Goal: Task Accomplishment & Management: Manage account settings

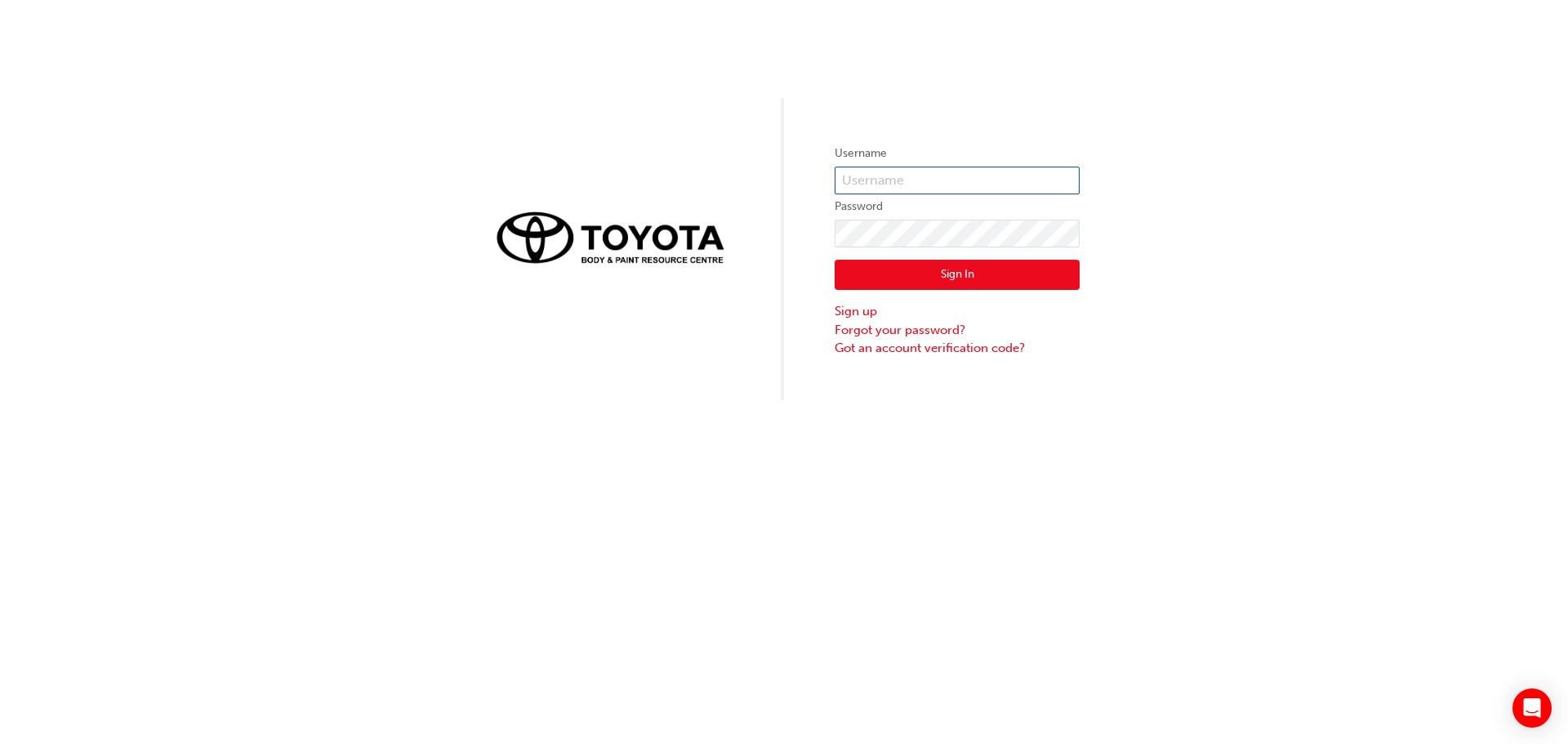
click at [876, 170] on input "text" at bounding box center [957, 180] width 245 height 27
type input "[PERSON_NAME].lleuful"
click button "Sign In" at bounding box center [957, 275] width 245 height 31
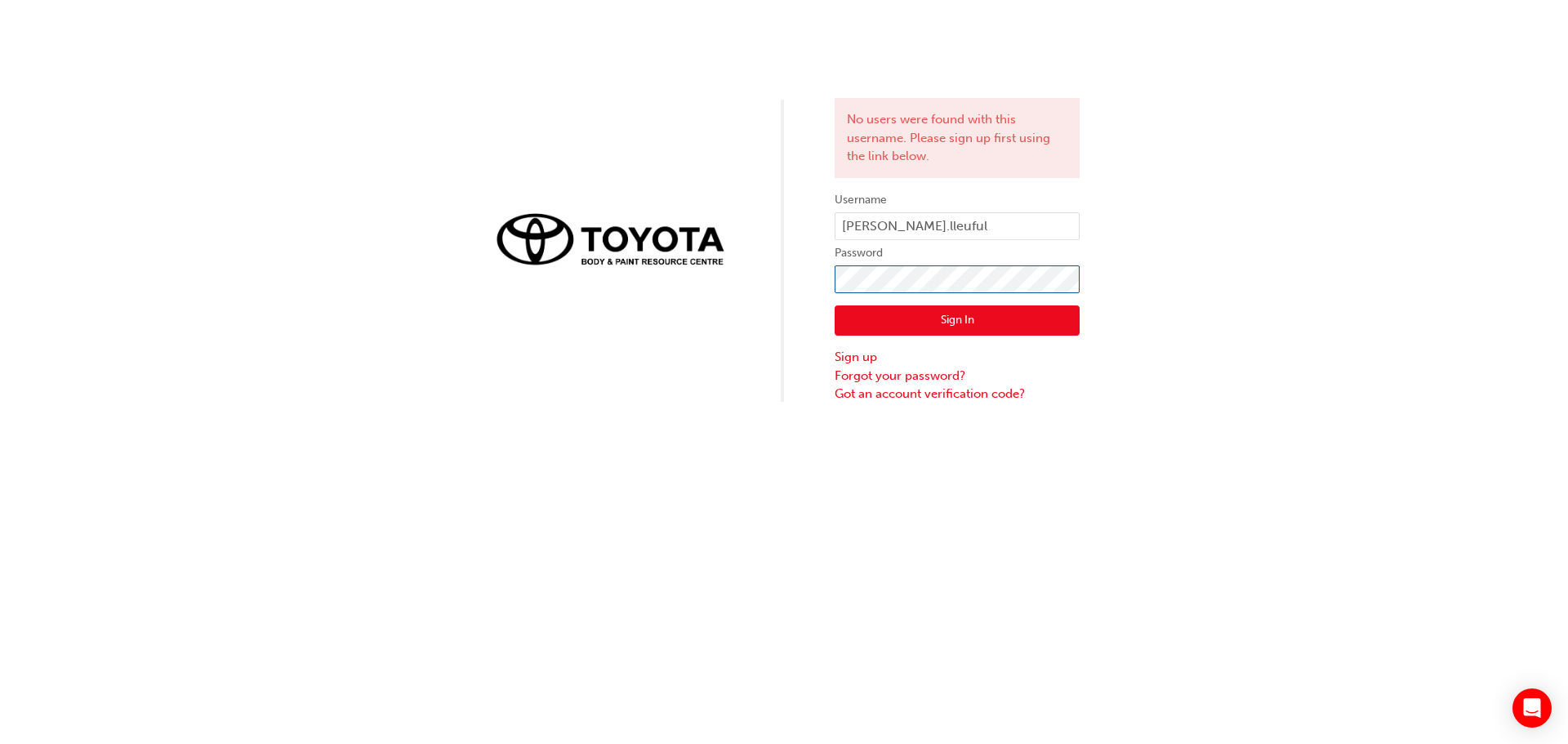
click button "Sign In" at bounding box center [957, 320] width 245 height 31
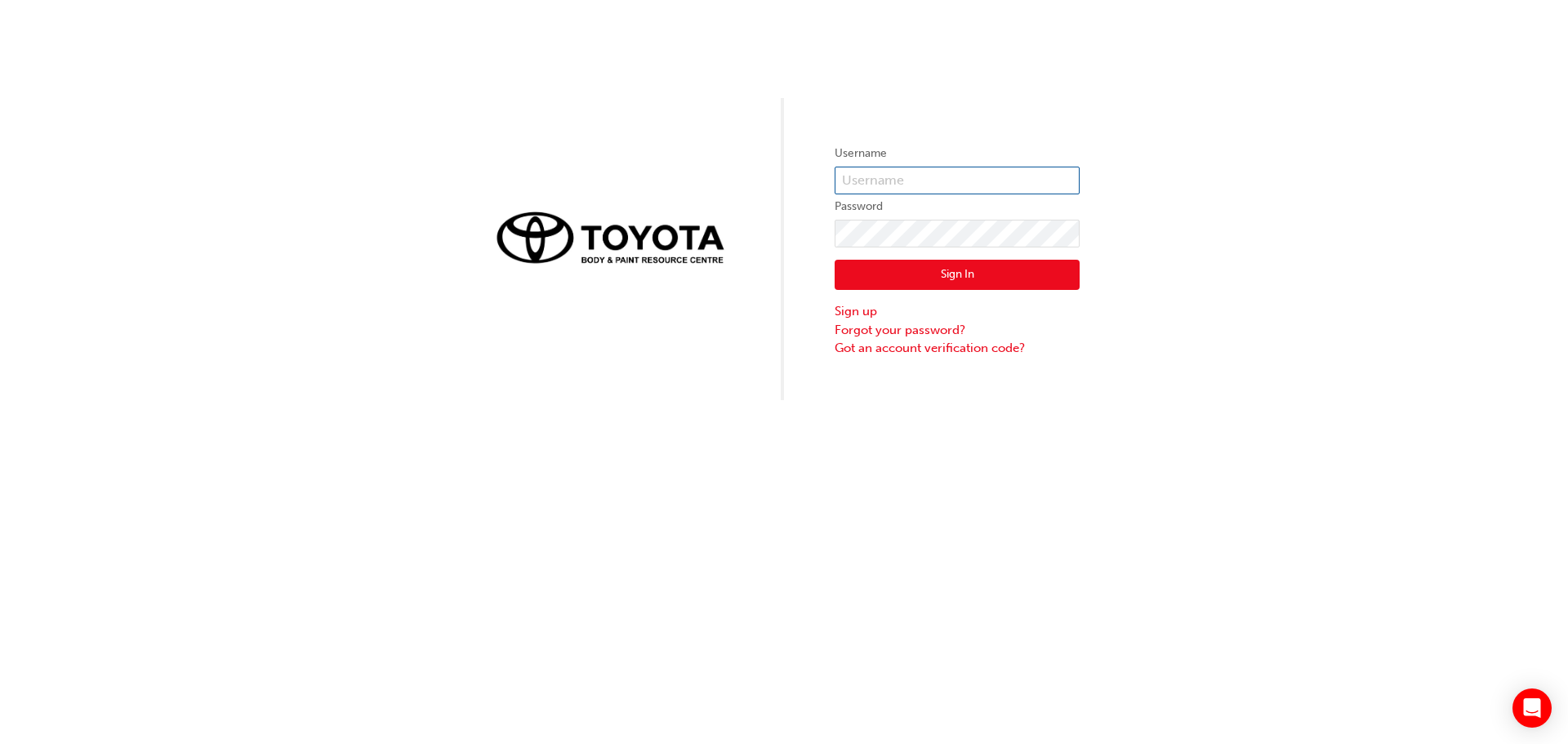
click at [907, 178] on input "text" at bounding box center [957, 180] width 245 height 27
type input "[PERSON_NAME].lleuful"
click button "Sign In" at bounding box center [957, 275] width 245 height 31
click at [862, 171] on input "text" at bounding box center [957, 180] width 245 height 27
type input "[PERSON_NAME].lleuful"
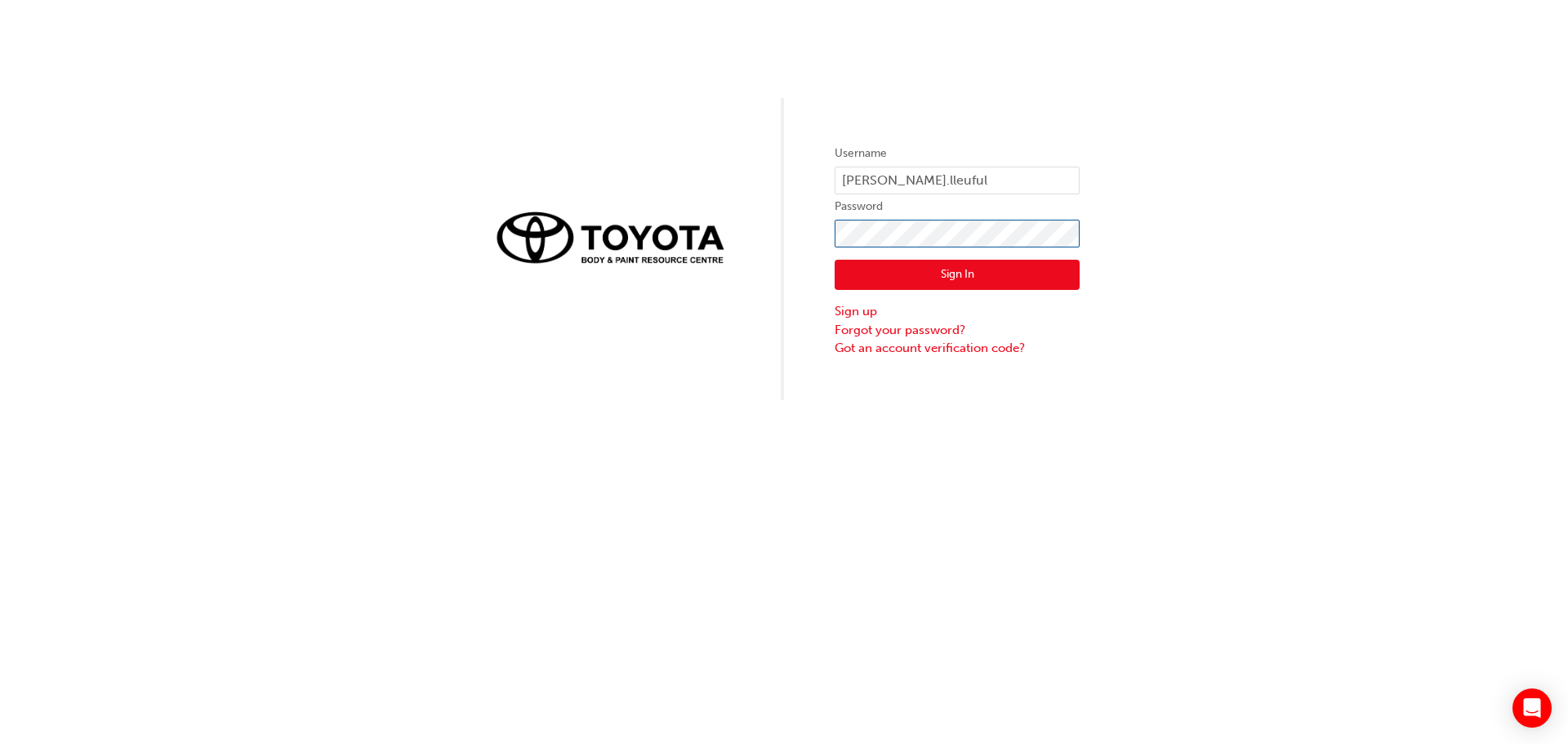
click button "Sign In" at bounding box center [957, 275] width 245 height 31
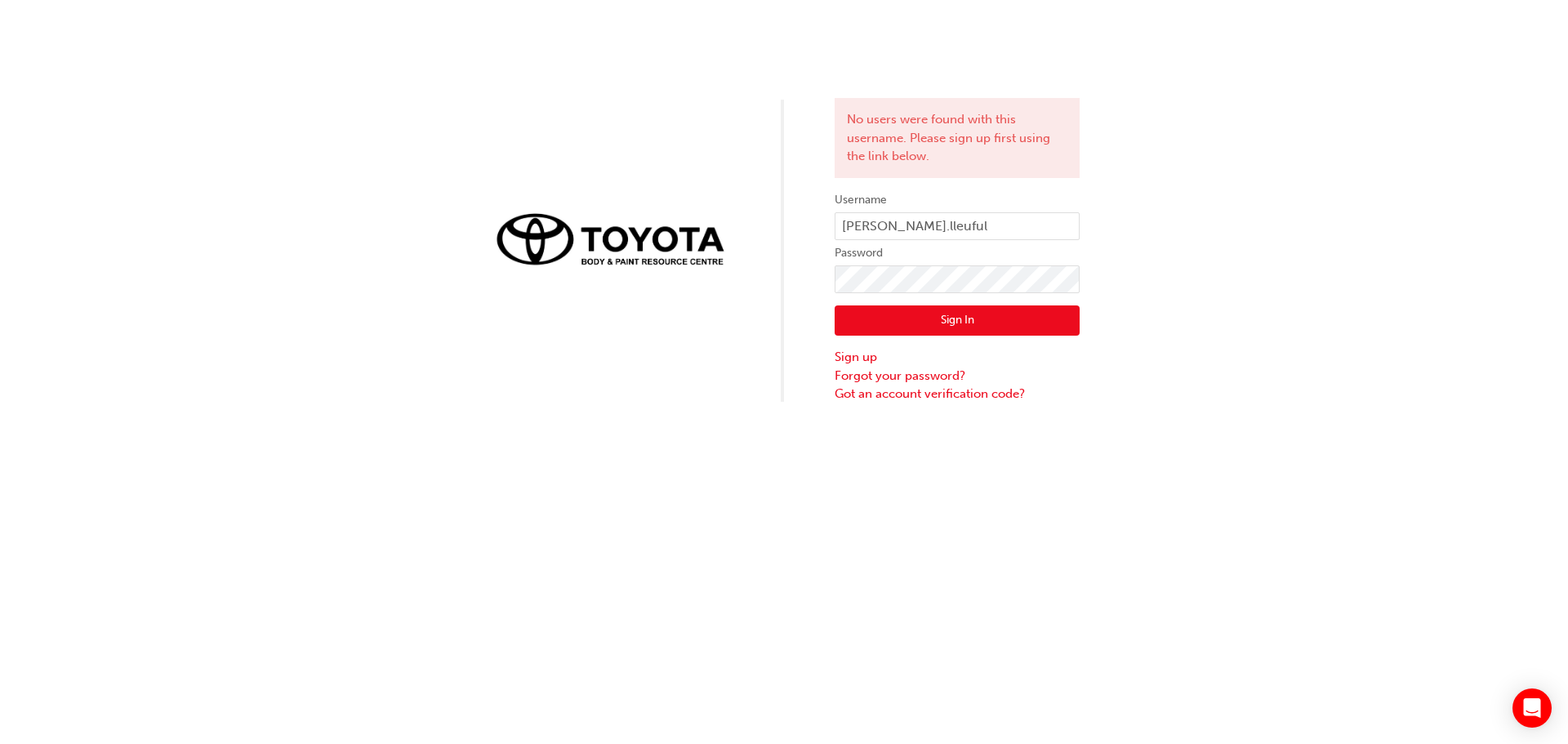
click at [884, 319] on button "Sign In" at bounding box center [957, 320] width 245 height 31
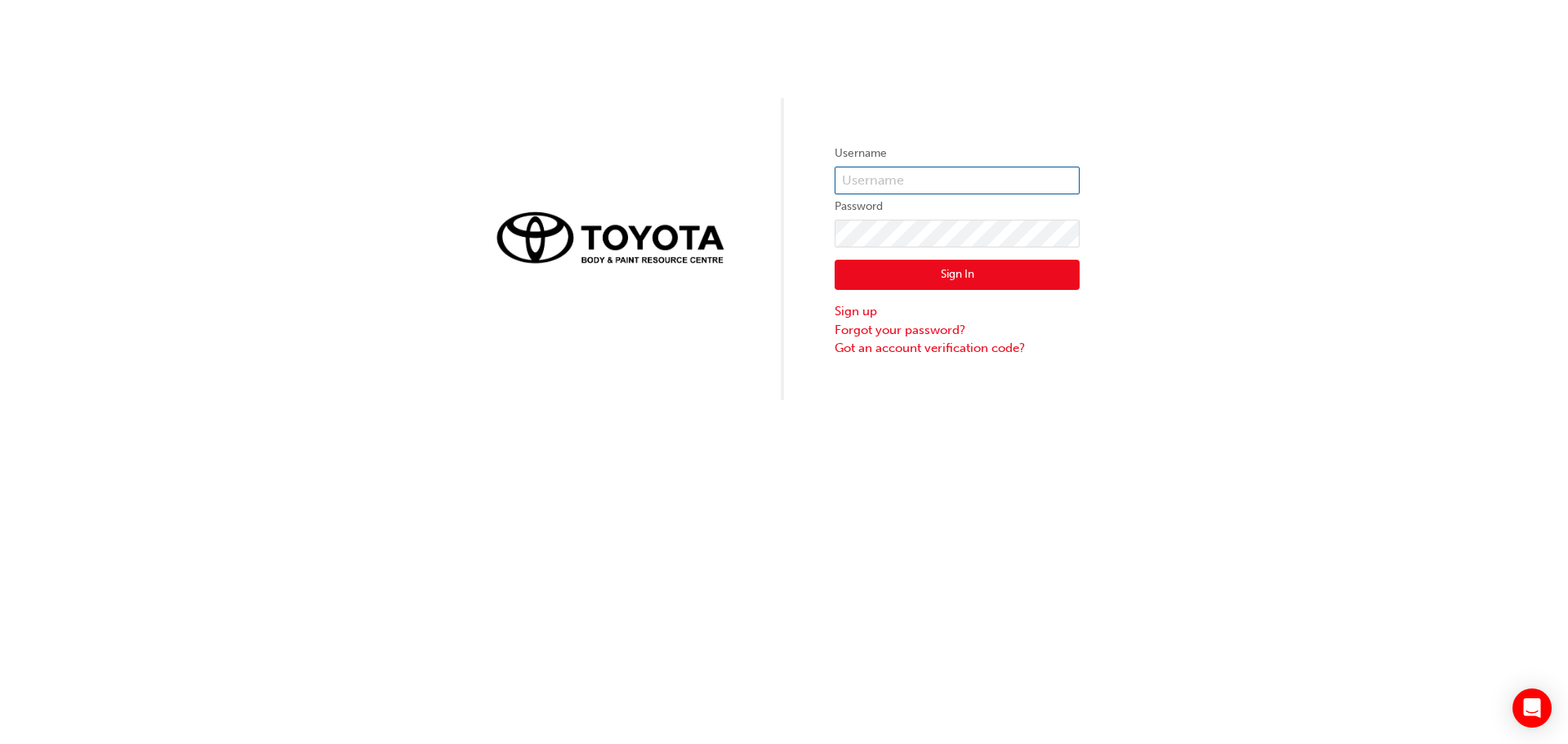
click at [875, 179] on input "text" at bounding box center [957, 180] width 245 height 27
type input "[PERSON_NAME].lleuful"
click button "Sign In" at bounding box center [957, 275] width 245 height 31
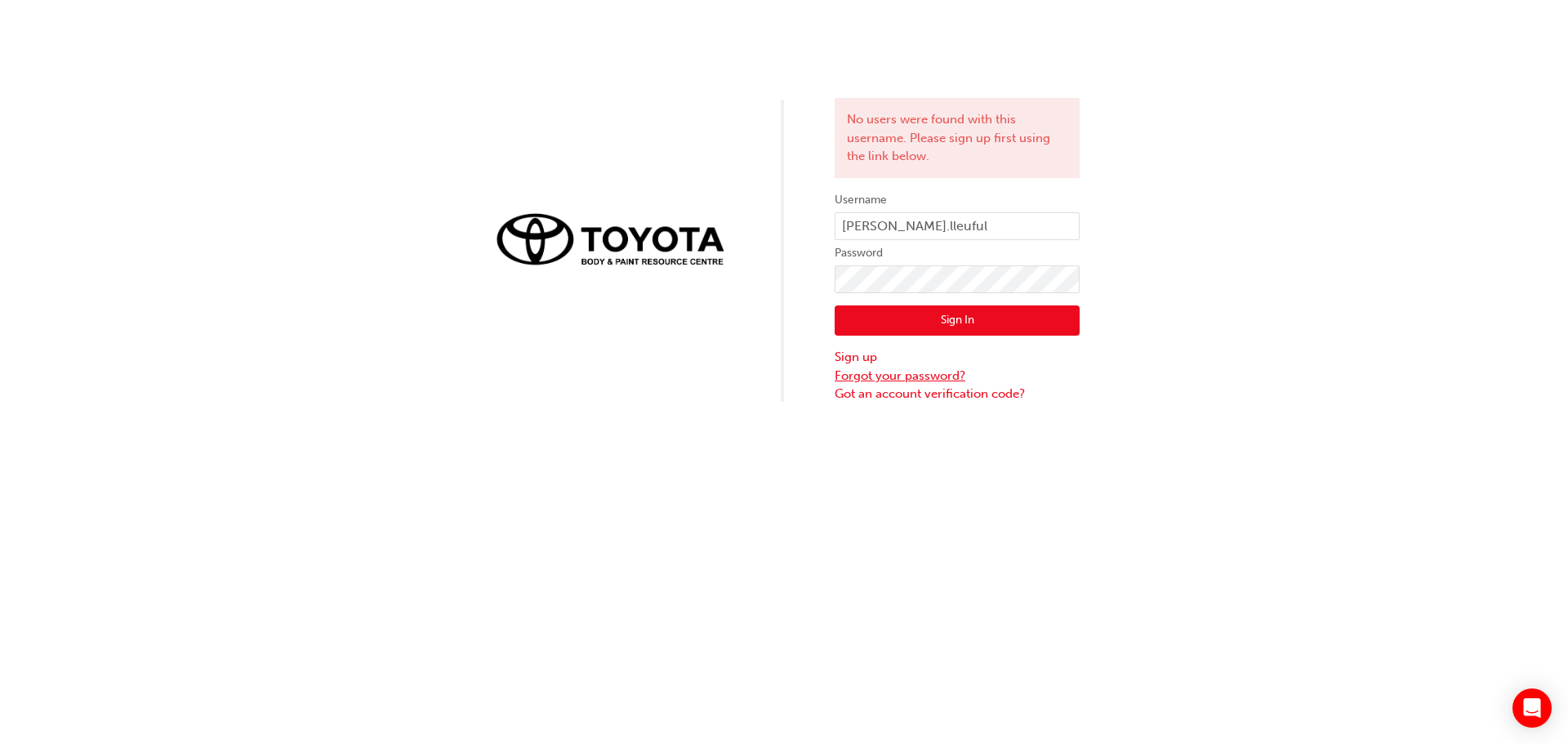
click at [913, 372] on link "Forgot your password?" at bounding box center [957, 376] width 245 height 19
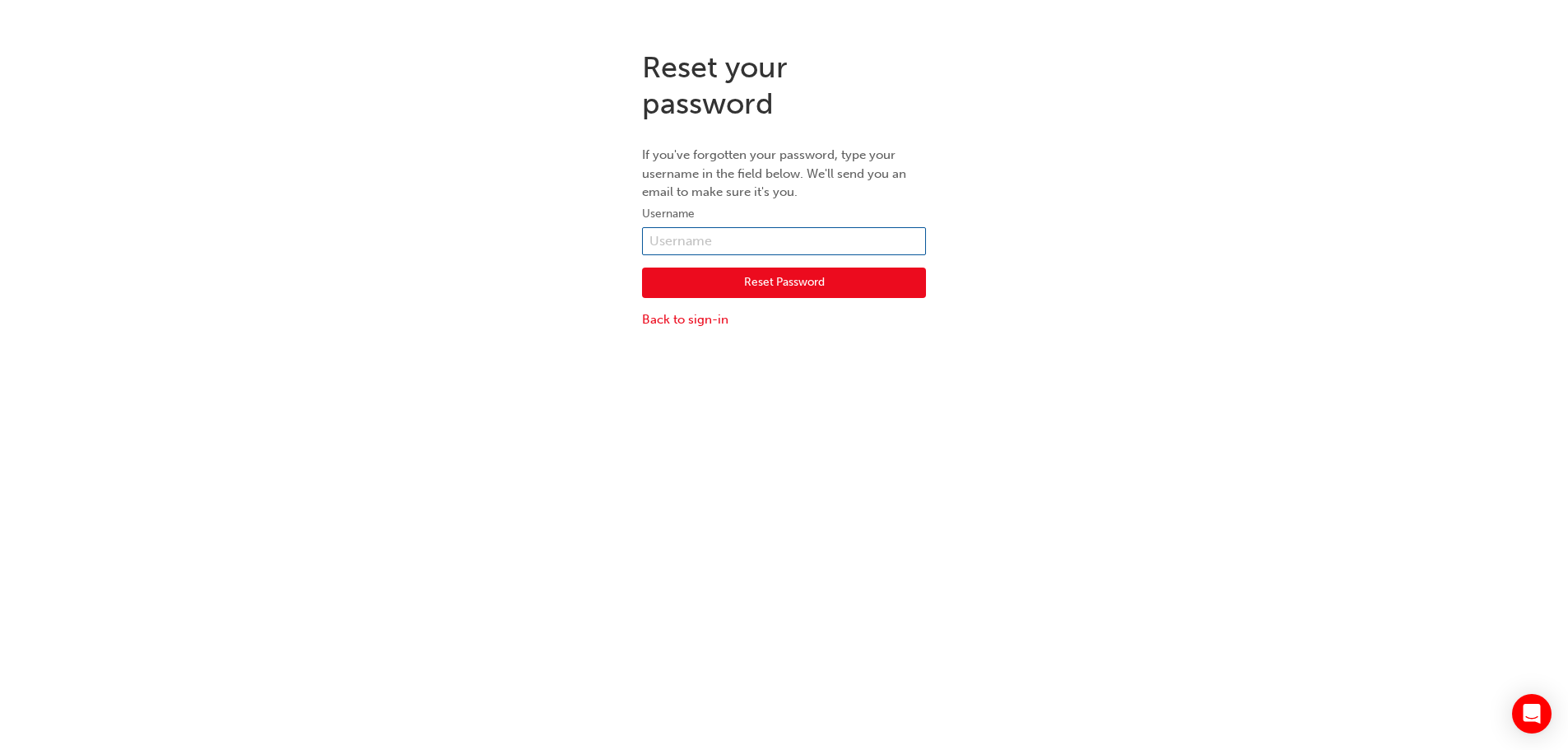
click at [697, 246] on input "text" at bounding box center [784, 241] width 284 height 28
type input "[PERSON_NAME].lleuful"
click at [736, 291] on button "Reset Password" at bounding box center [784, 283] width 284 height 31
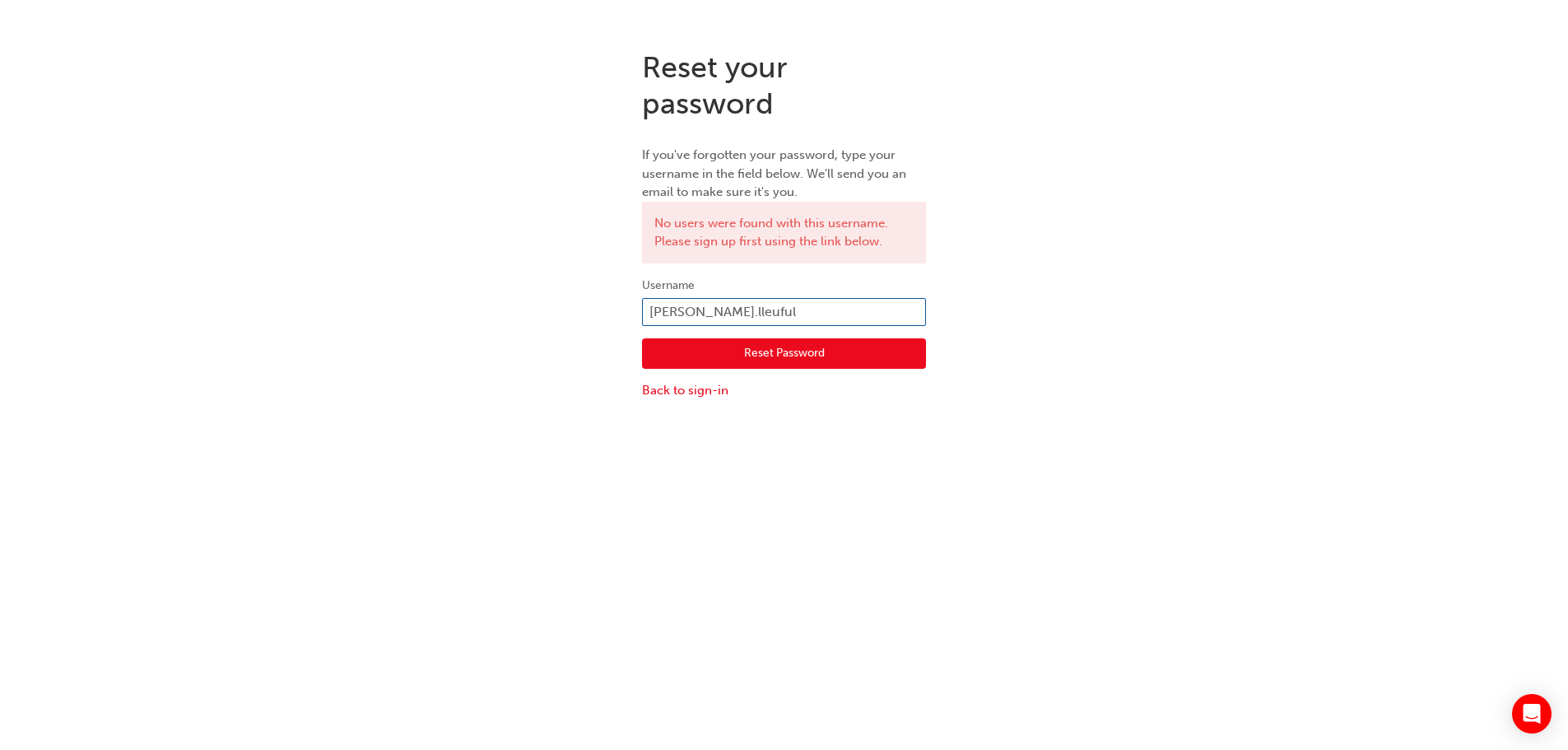
click at [708, 314] on input "[PERSON_NAME].lleuful" at bounding box center [784, 312] width 284 height 28
drag, startPoint x: 825, startPoint y: 319, endPoint x: 571, endPoint y: 324, distance: 254.0
click at [572, 324] on div "Reset your password If you've forgotten your password, type your username in th…" at bounding box center [784, 225] width 1568 height 375
type input "Fernando.lleuful"
click at [803, 358] on button "Reset Password" at bounding box center [784, 354] width 284 height 31
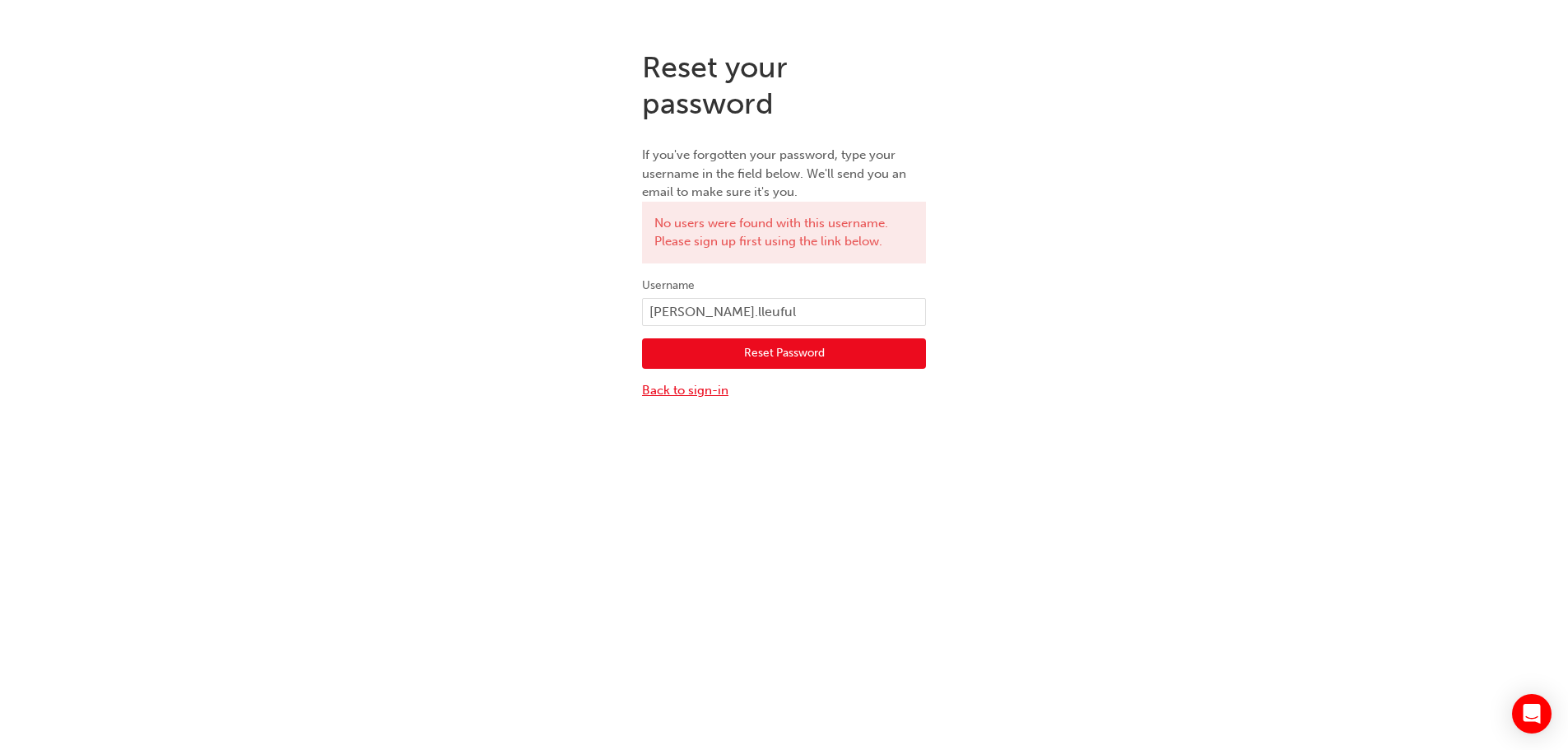
click at [703, 388] on link "Back to sign-in" at bounding box center [784, 391] width 284 height 19
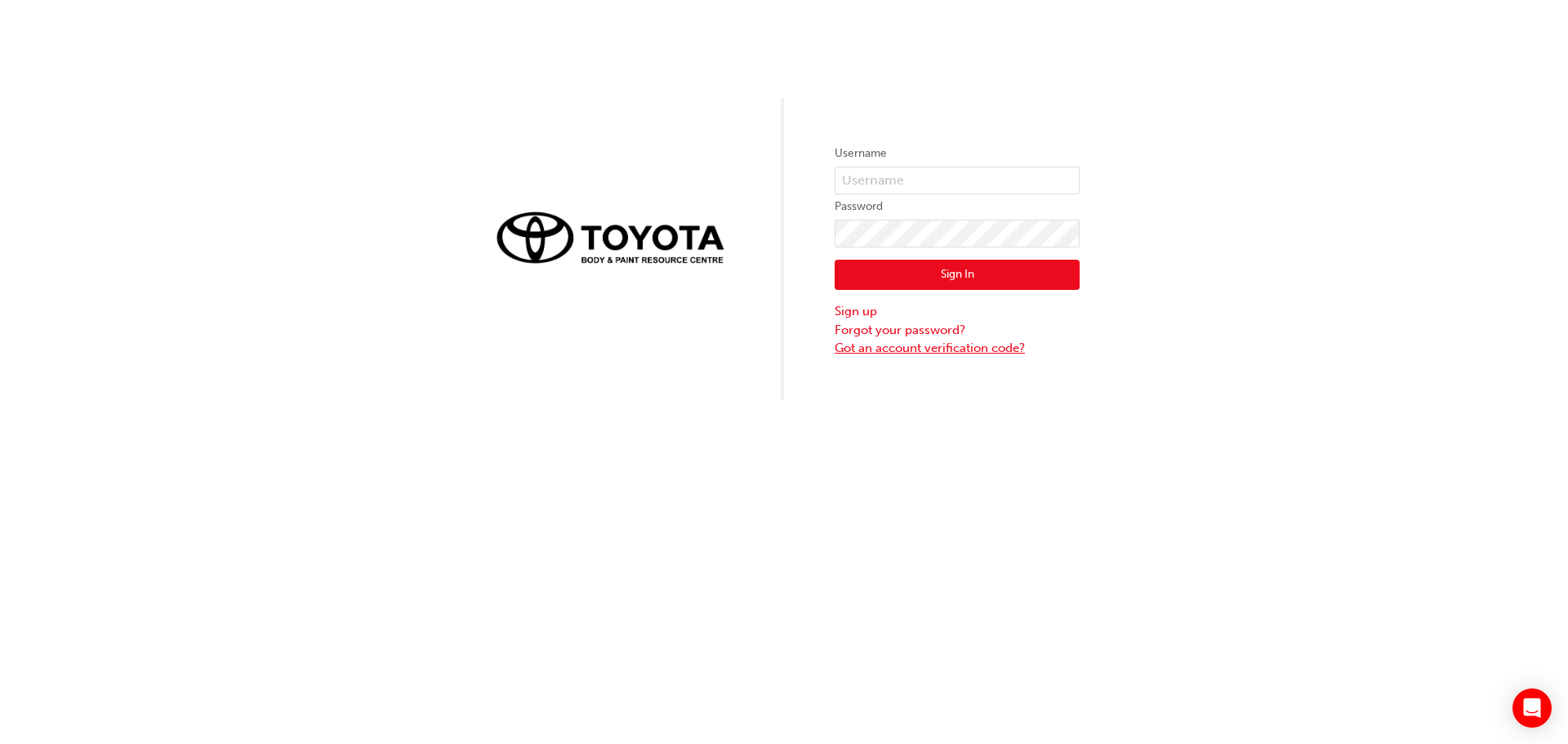
click at [884, 345] on link "Got an account verification code?" at bounding box center [957, 349] width 245 height 19
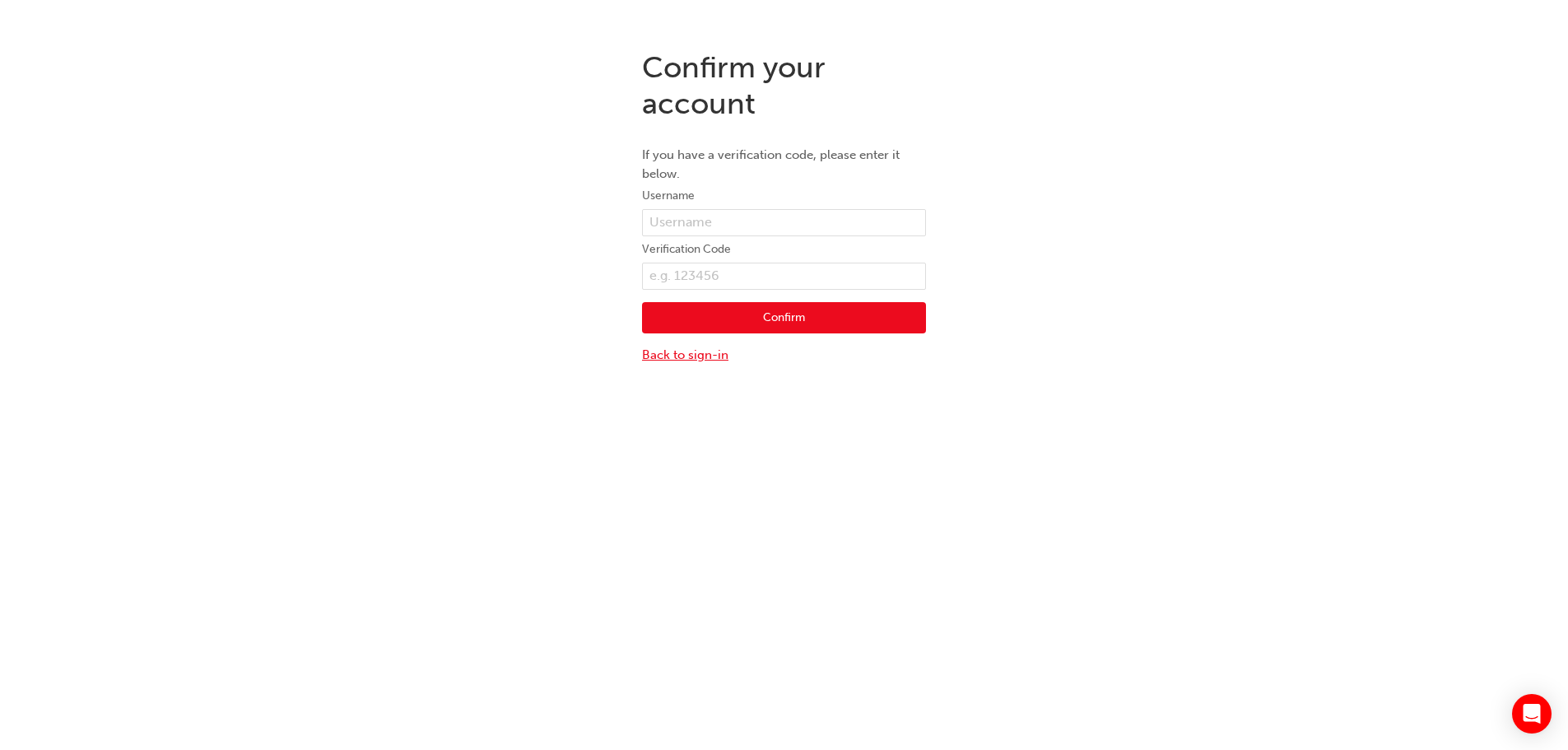
click at [722, 353] on link "Back to sign-in" at bounding box center [784, 355] width 284 height 19
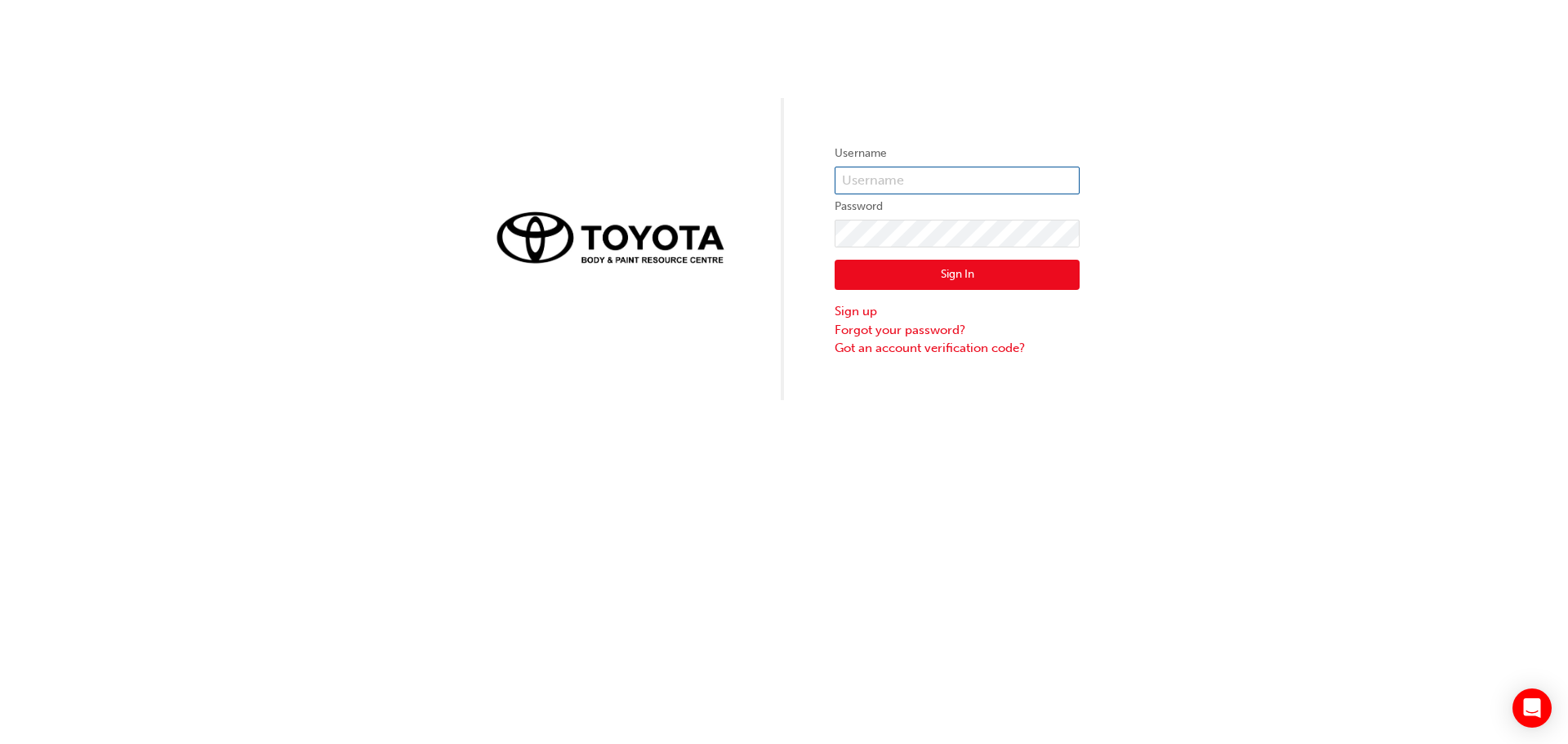
click at [860, 185] on input "text" at bounding box center [957, 180] width 245 height 27
type input "Fernando.lleuful"
click button "Sign In" at bounding box center [957, 275] width 245 height 31
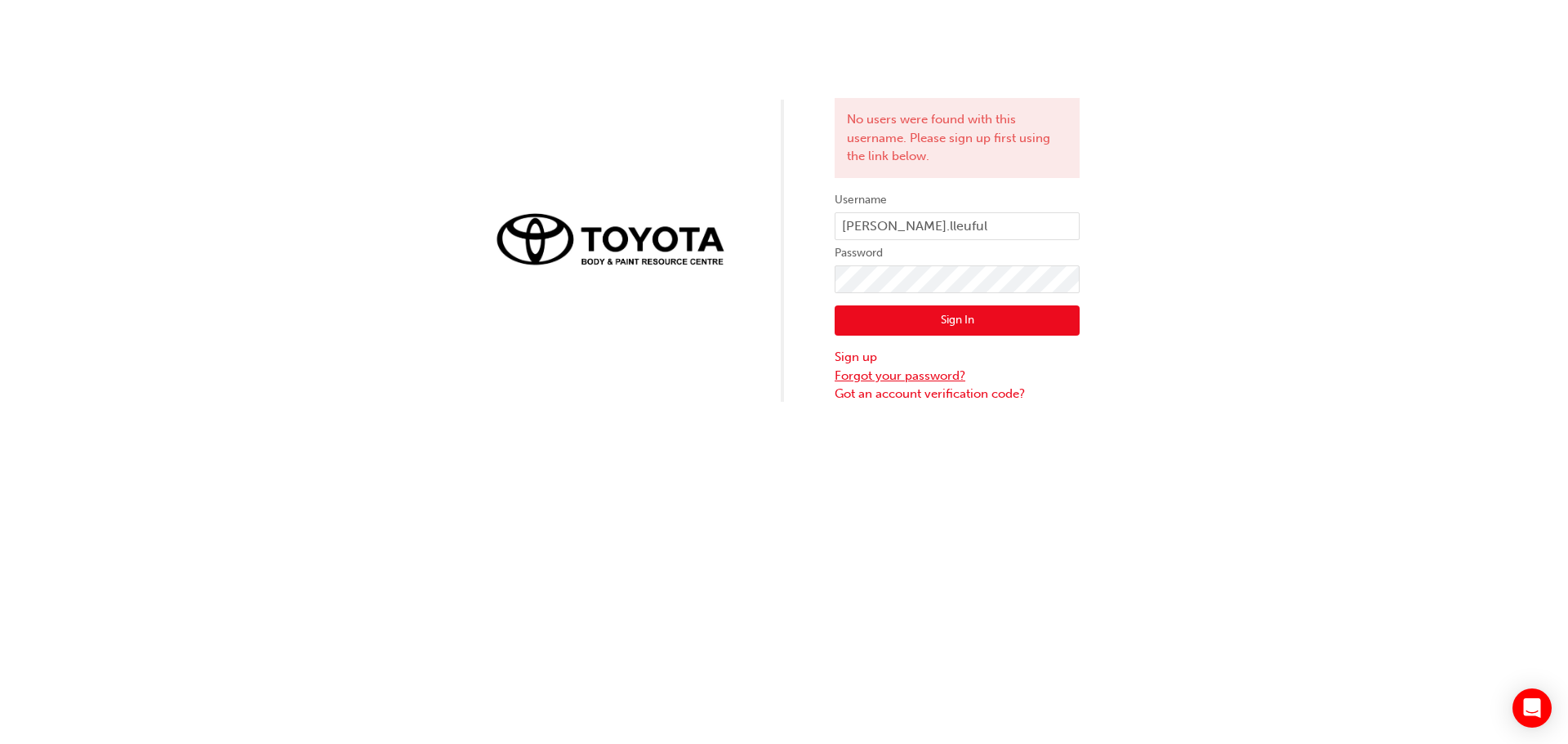
click at [913, 382] on link "Forgot your password?" at bounding box center [957, 376] width 245 height 19
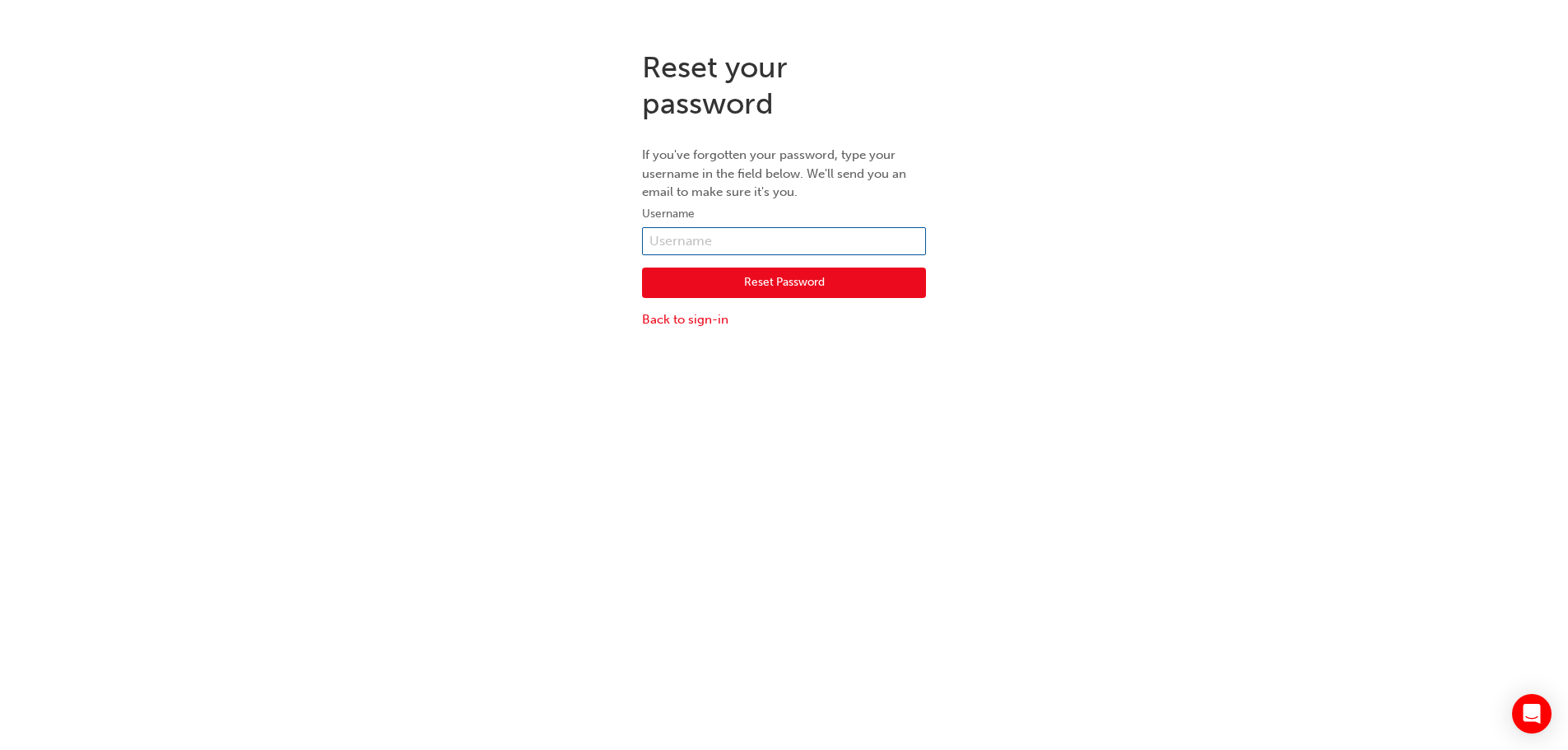
click at [669, 229] on input "text" at bounding box center [784, 241] width 284 height 28
type input "Fernando.lleuful"
click at [817, 273] on button "Reset Password" at bounding box center [784, 283] width 284 height 31
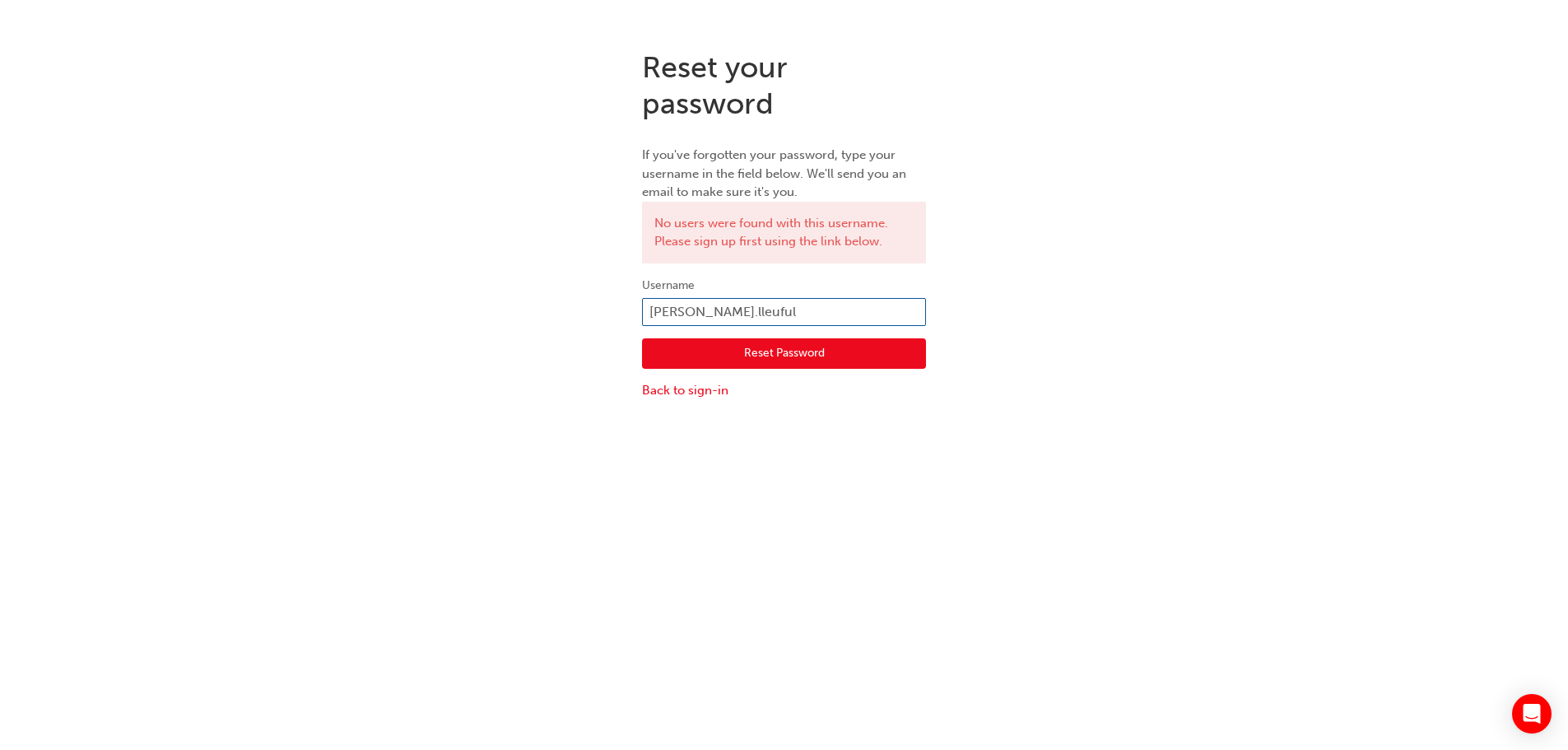
click at [657, 317] on input "Fernando.lleuful" at bounding box center [784, 312] width 284 height 28
type input "[PERSON_NAME].lleuful"
click button "Reset Password" at bounding box center [784, 354] width 284 height 31
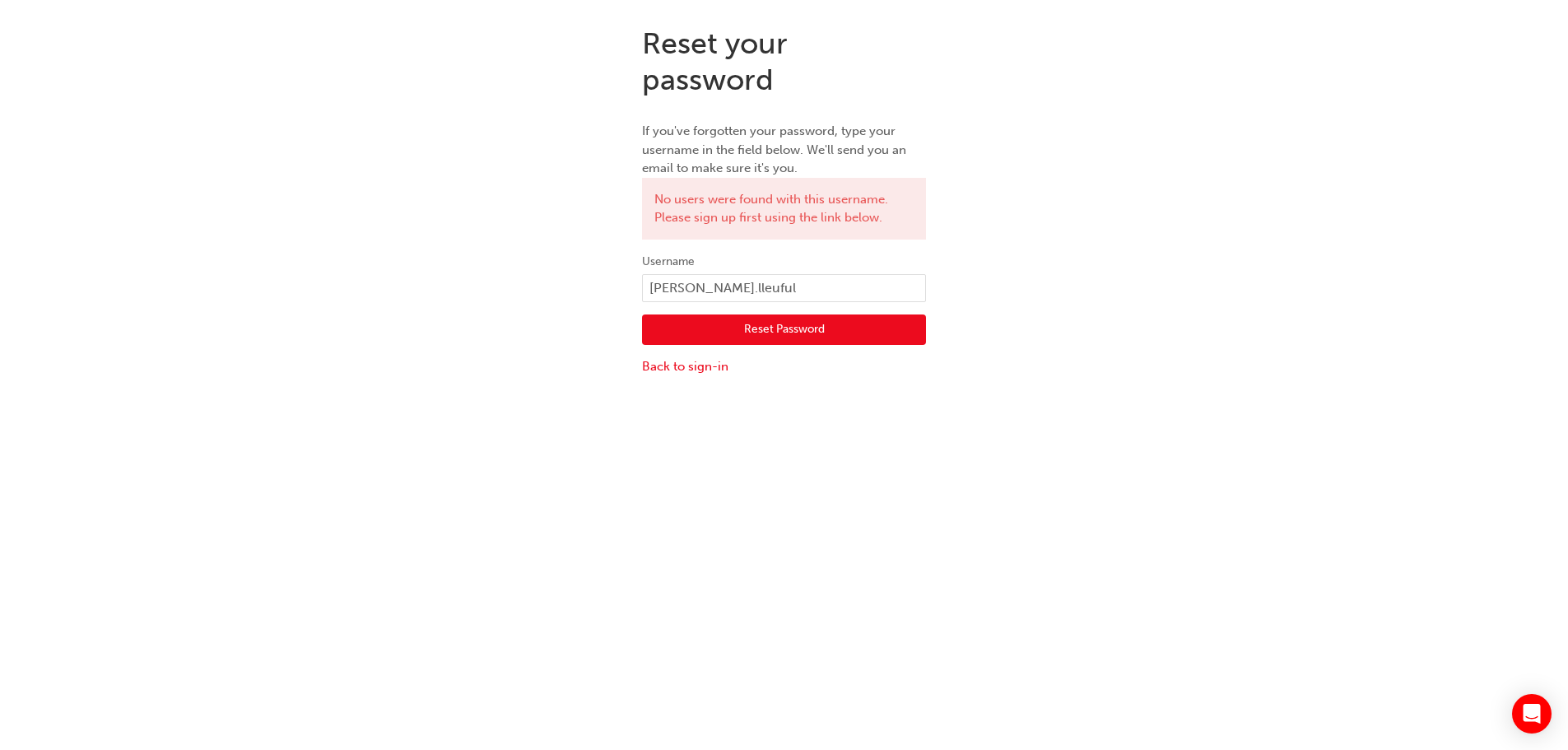
scroll to position [37, 0]
